Goal: Information Seeking & Learning: Check status

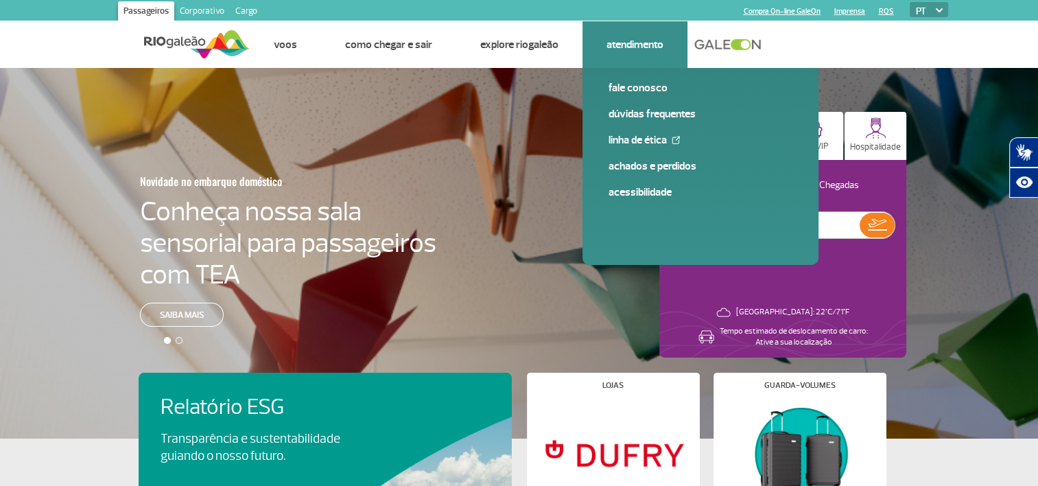
scroll to position [69, 0]
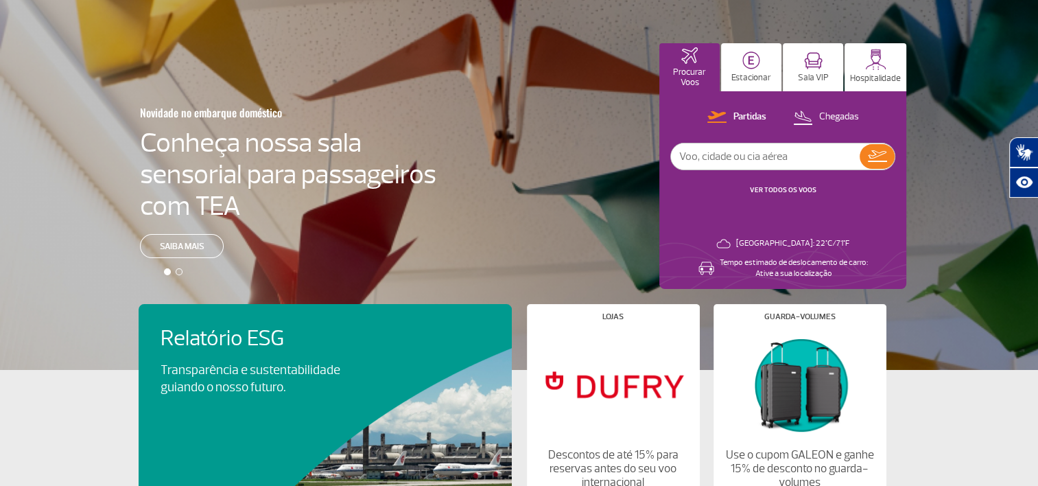
click at [809, 190] on link "VER TODOS OS VOOS" at bounding box center [783, 189] width 67 height 9
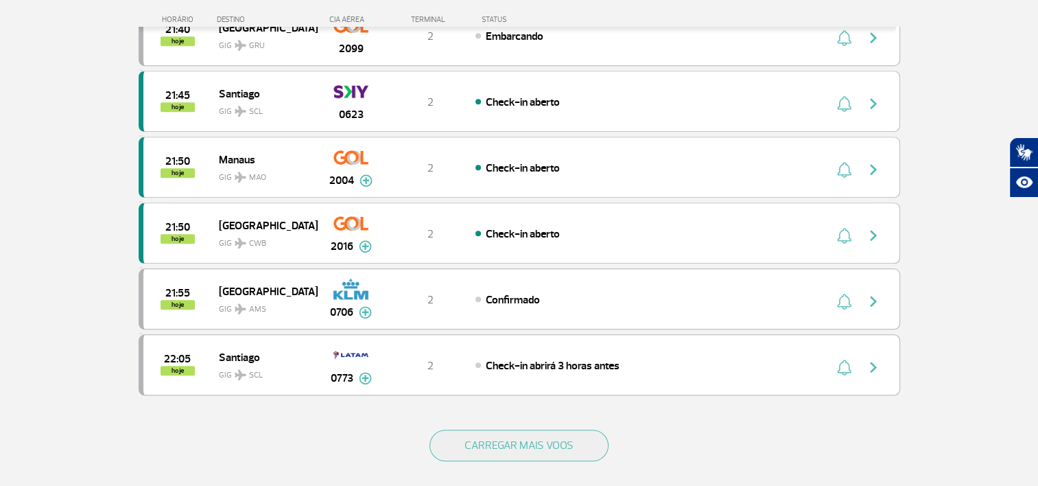
scroll to position [1304, 0]
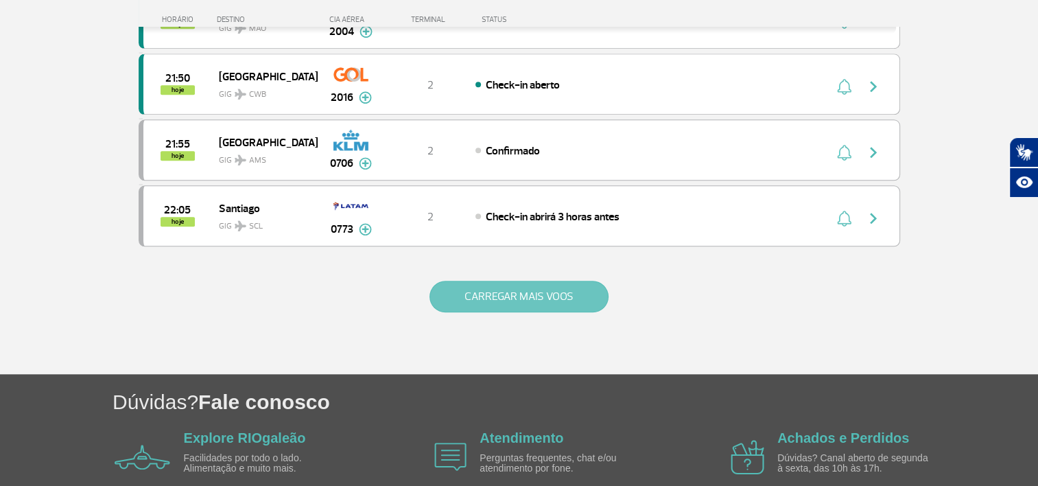
click at [527, 281] on button "CARREGAR MAIS VOOS" at bounding box center [519, 297] width 179 height 32
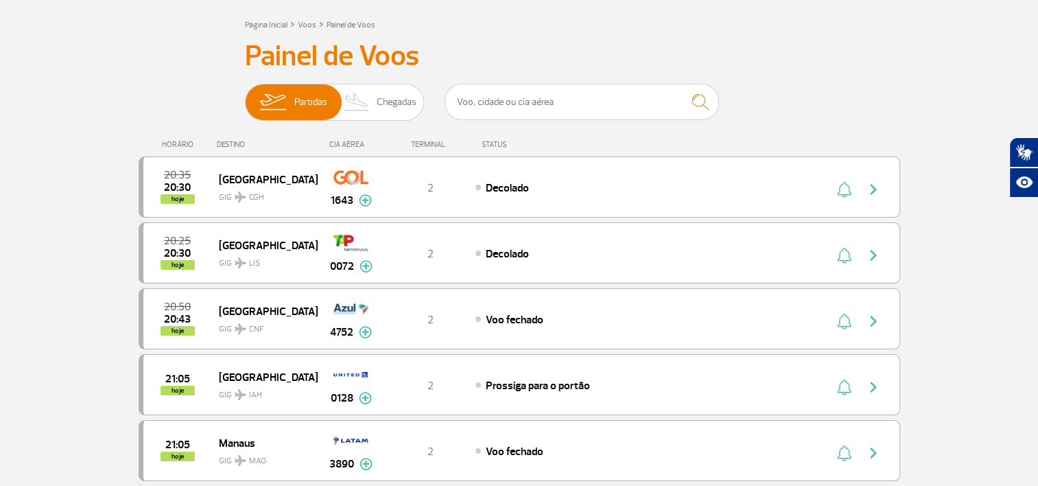
scroll to position [0, 0]
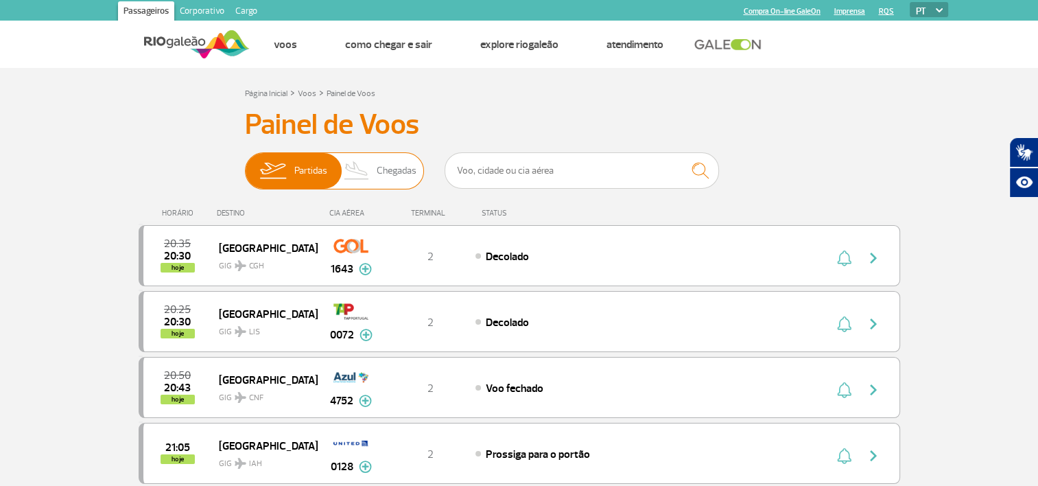
click at [364, 171] on img at bounding box center [357, 171] width 40 height 36
click at [245, 164] on input "Partidas Chegadas" at bounding box center [245, 164] width 0 height 0
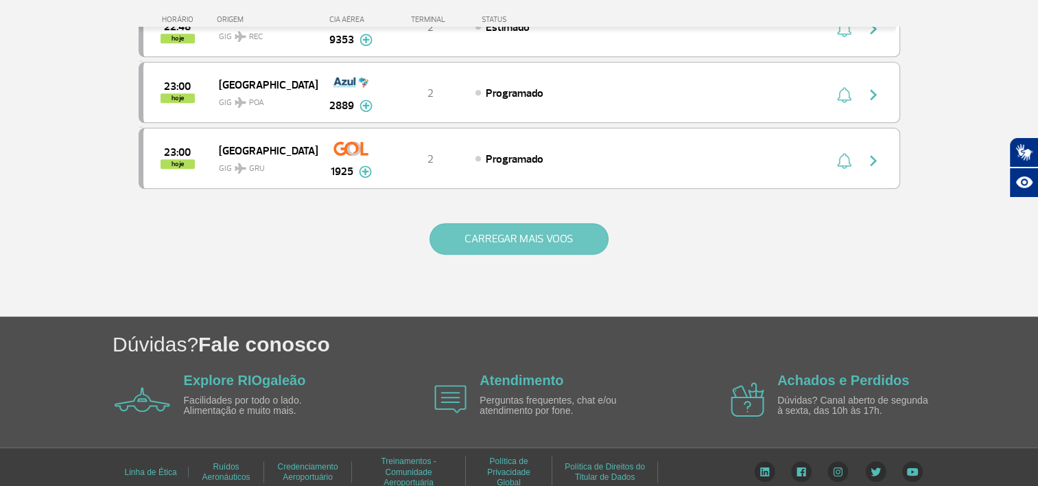
click at [561, 226] on button "CARREGAR MAIS VOOS" at bounding box center [519, 239] width 179 height 32
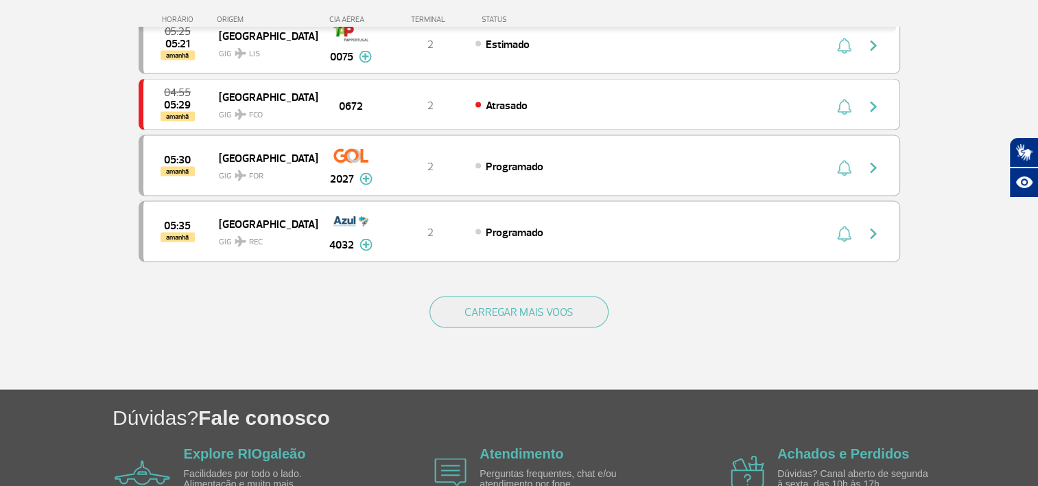
scroll to position [2597, 0]
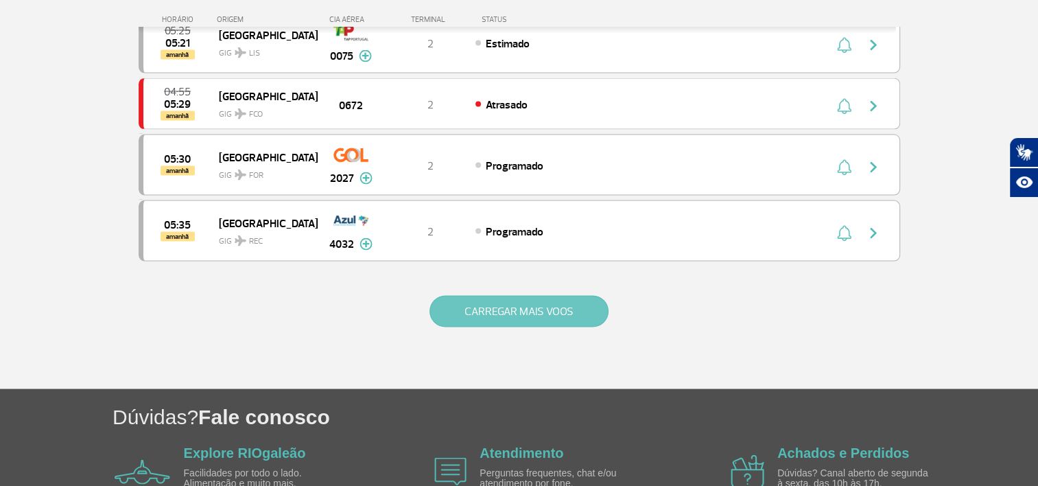
click at [555, 296] on button "CARREGAR MAIS VOOS" at bounding box center [519, 312] width 179 height 32
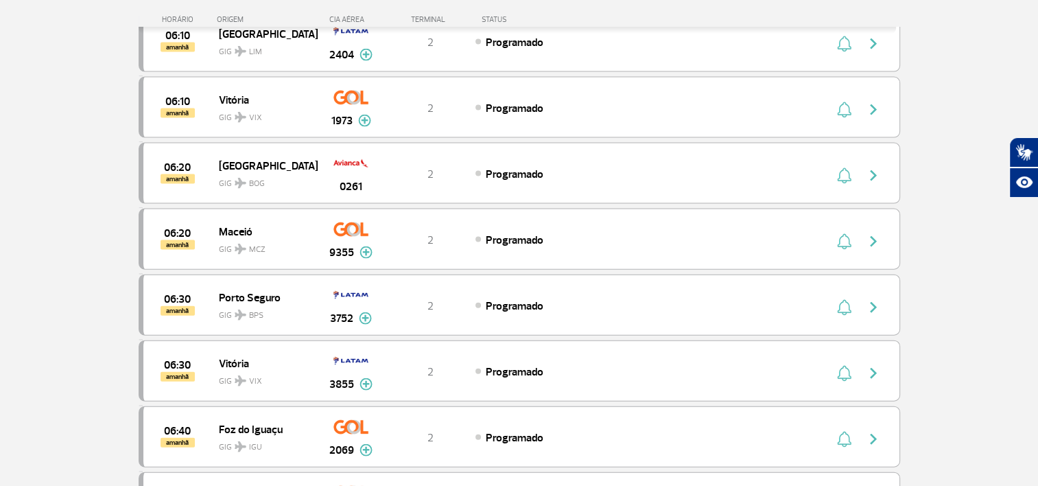
scroll to position [3009, 0]
